Goal: Information Seeking & Learning: Find specific fact

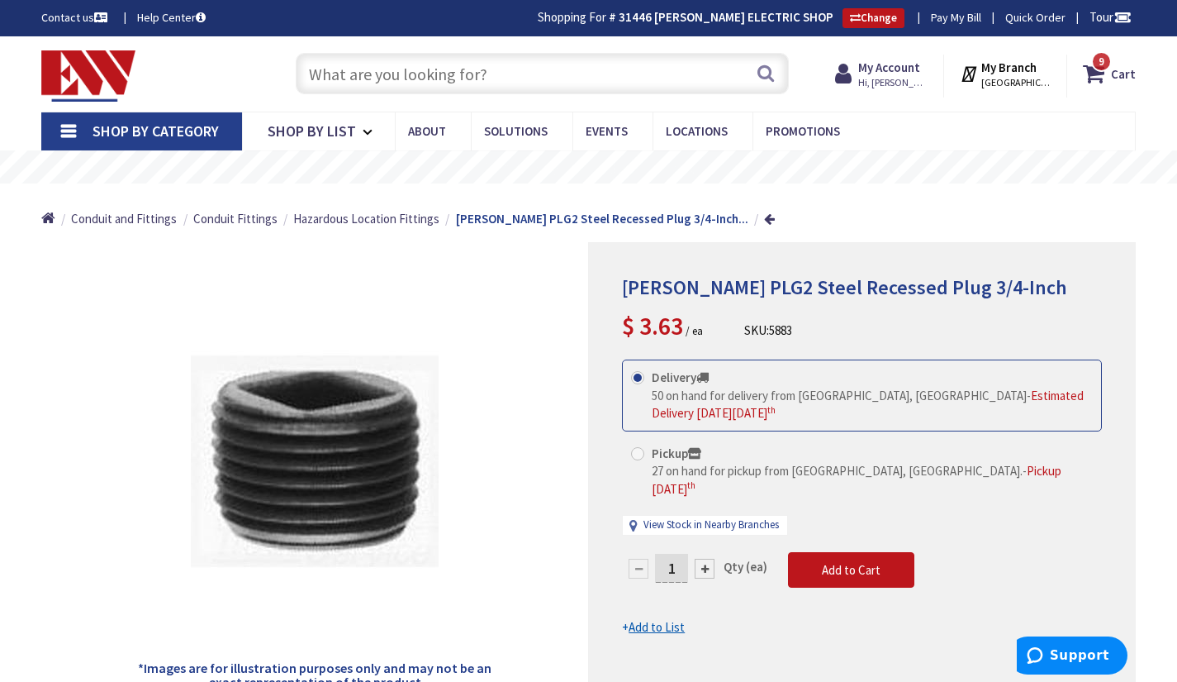
click at [462, 64] on input "text" at bounding box center [542, 73] width 493 height 41
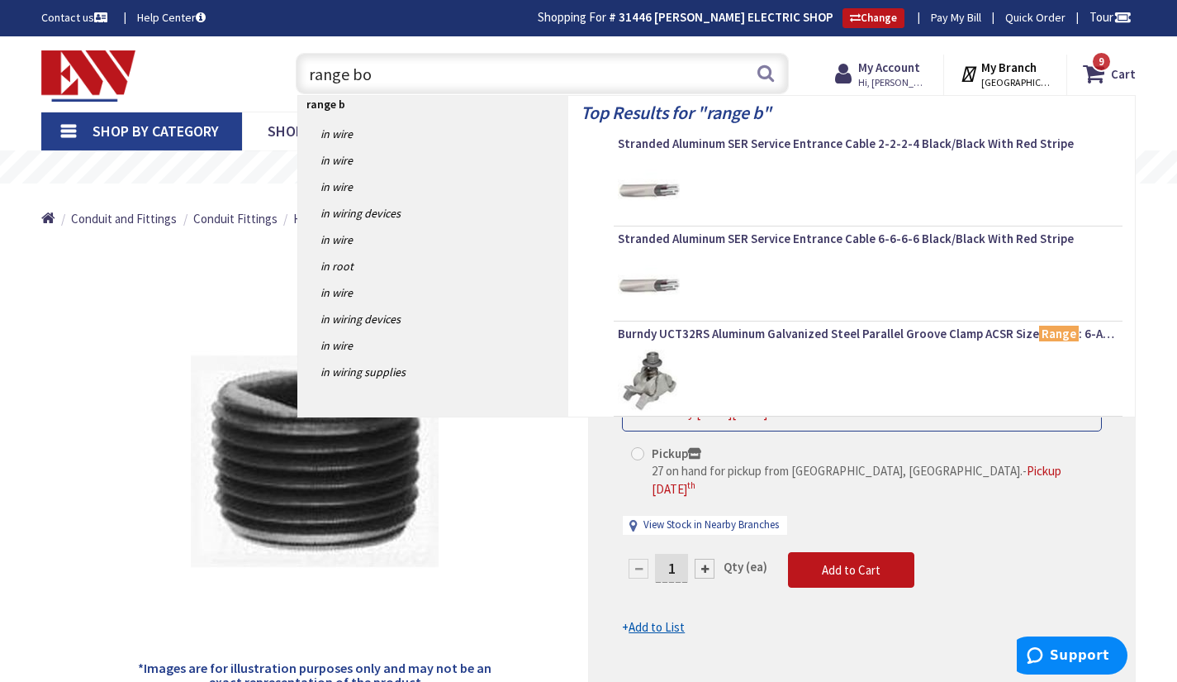
type input "range box"
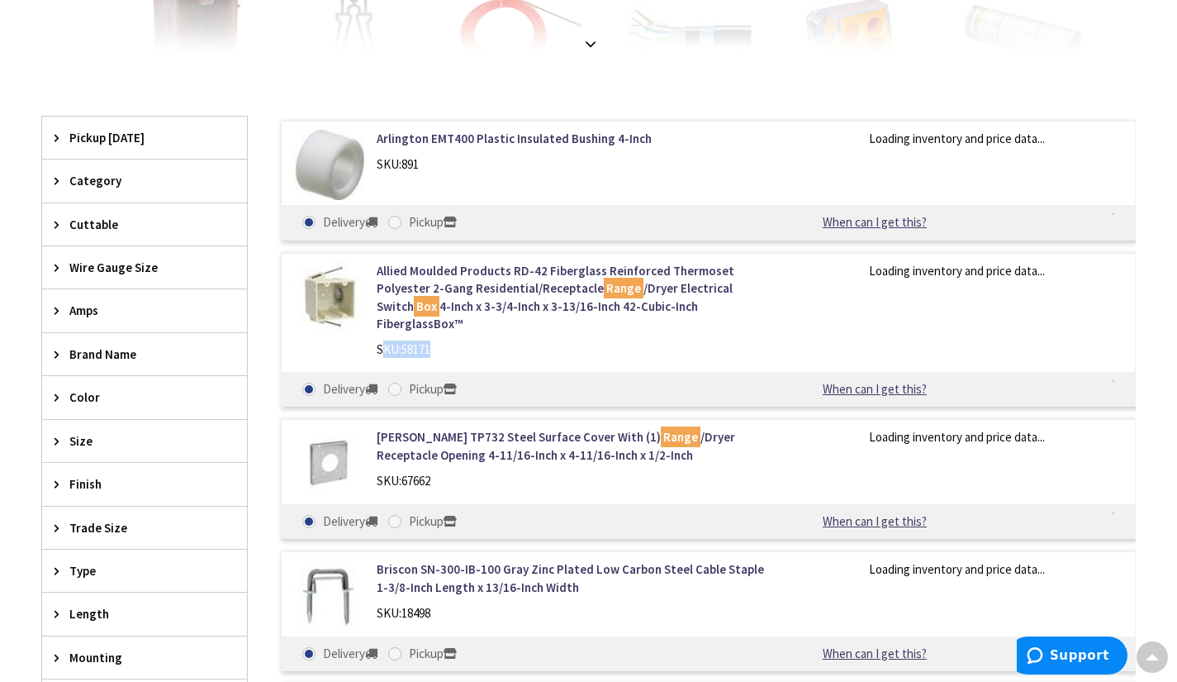
scroll to position [440, 0]
drag, startPoint x: 449, startPoint y: 335, endPoint x: 378, endPoint y: 336, distance: 71.9
click at [378, 340] on div "SKU: 58171" at bounding box center [572, 348] width 390 height 17
copy div "SKU: 58171"
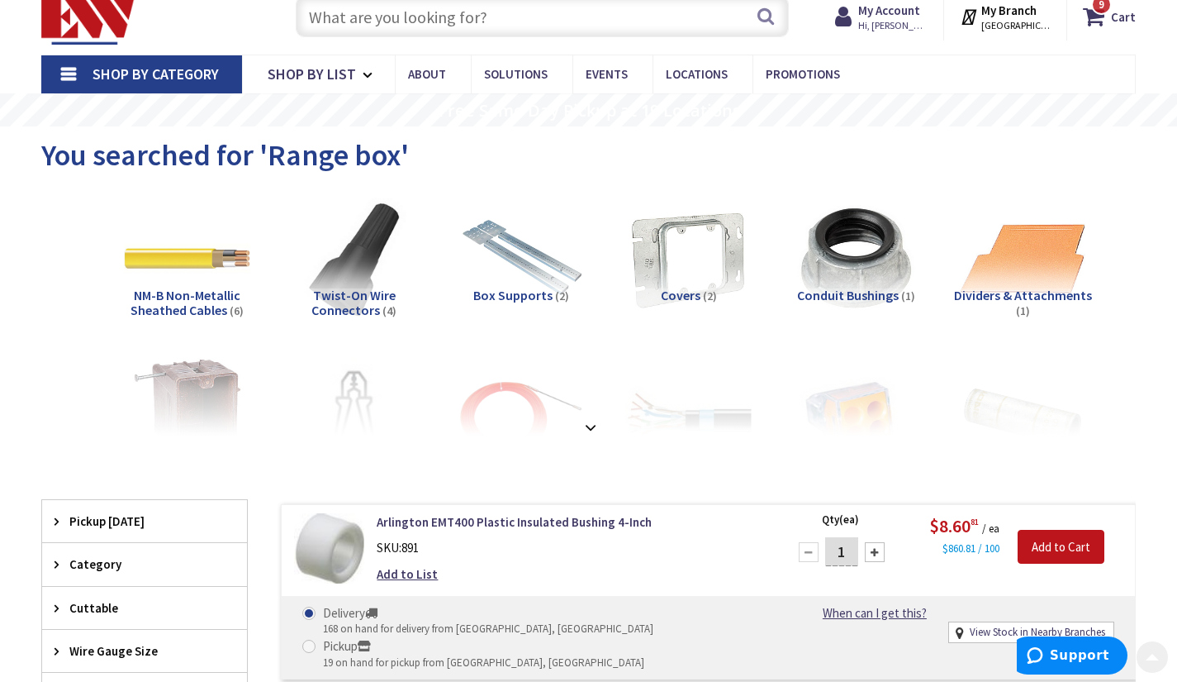
scroll to position [56, 0]
click at [470, 31] on input "text" at bounding box center [542, 17] width 493 height 41
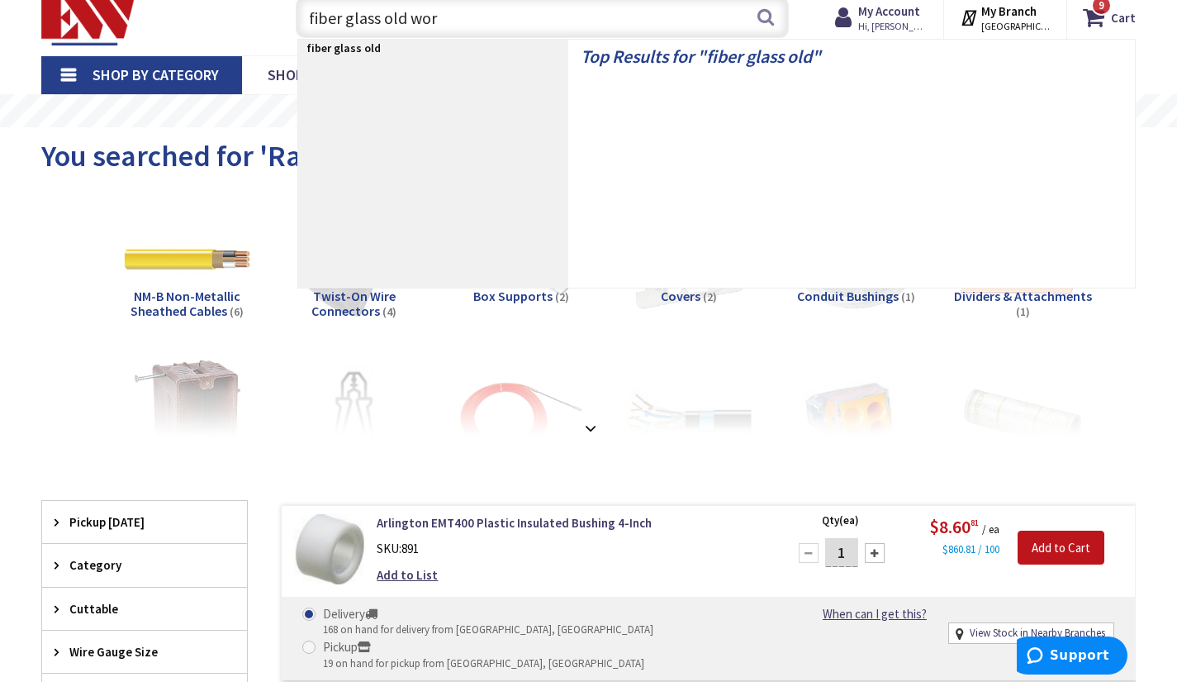
type input "fiber glass old work"
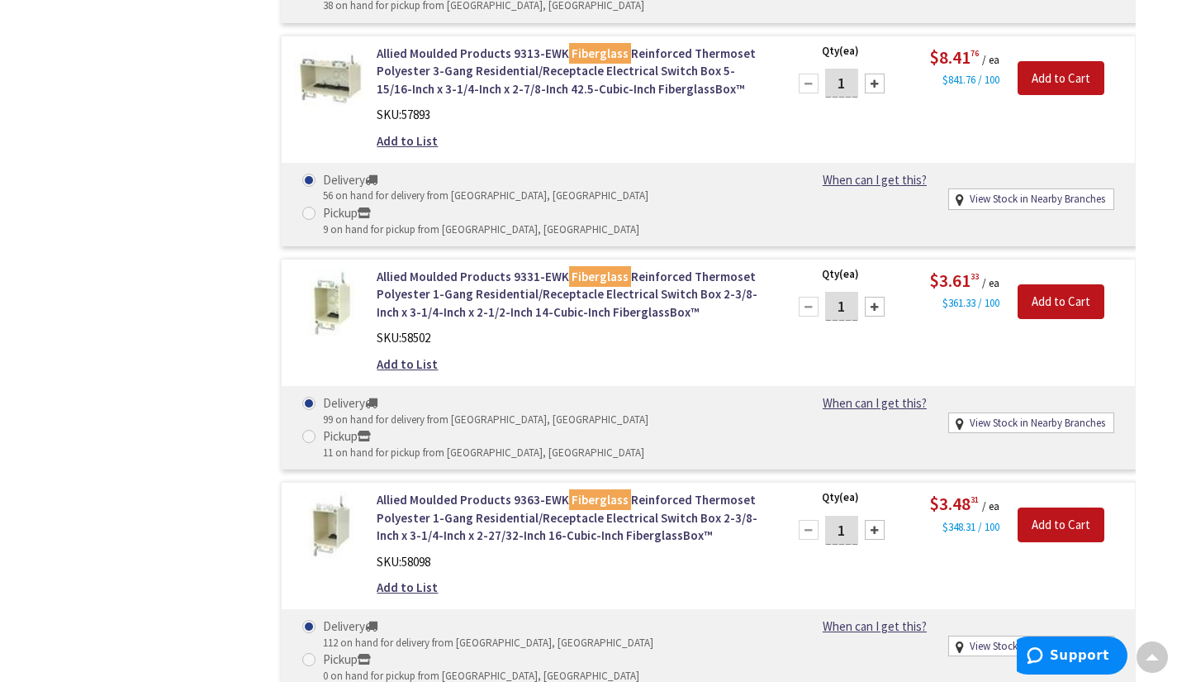
scroll to position [1114, 0]
drag, startPoint x: 439, startPoint y: 224, endPoint x: 406, endPoint y: 228, distance: 34.1
click at [406, 330] on div "SKU: 58502" at bounding box center [572, 338] width 390 height 17
copy span "58502"
